Goal: Information Seeking & Learning: Learn about a topic

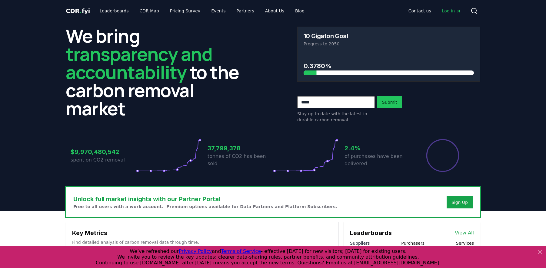
scroll to position [115, 0]
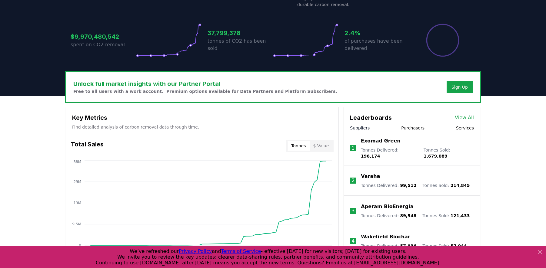
click at [410, 129] on button "Purchasers" at bounding box center [412, 128] width 23 height 6
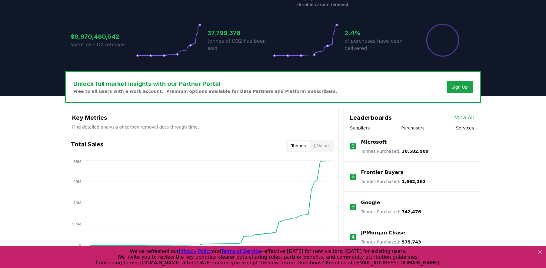
click at [469, 118] on link "View All" at bounding box center [464, 117] width 19 height 7
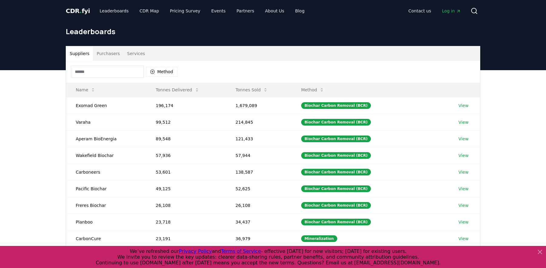
click at [103, 50] on button "Purchasers" at bounding box center [108, 53] width 31 height 15
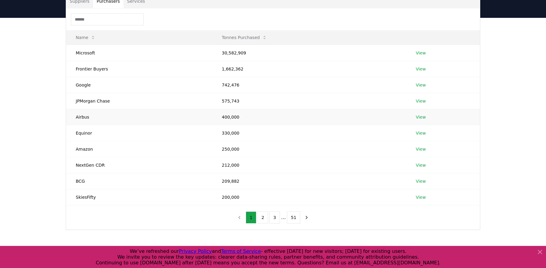
scroll to position [54, 0]
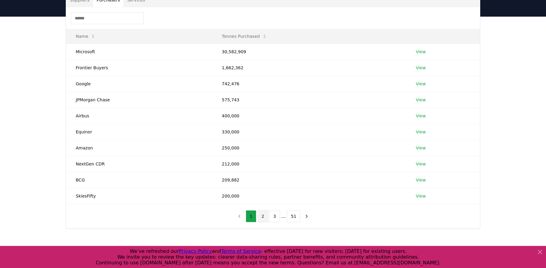
click at [262, 215] on button "2" at bounding box center [262, 217] width 11 height 12
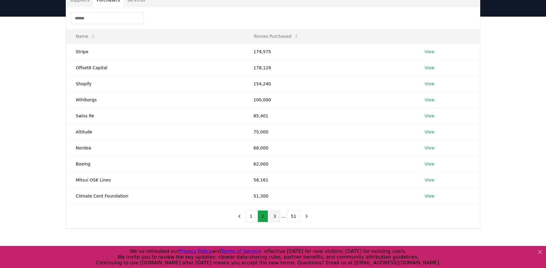
click at [279, 218] on button "3" at bounding box center [274, 217] width 11 height 12
